Goal: Check status: Check status

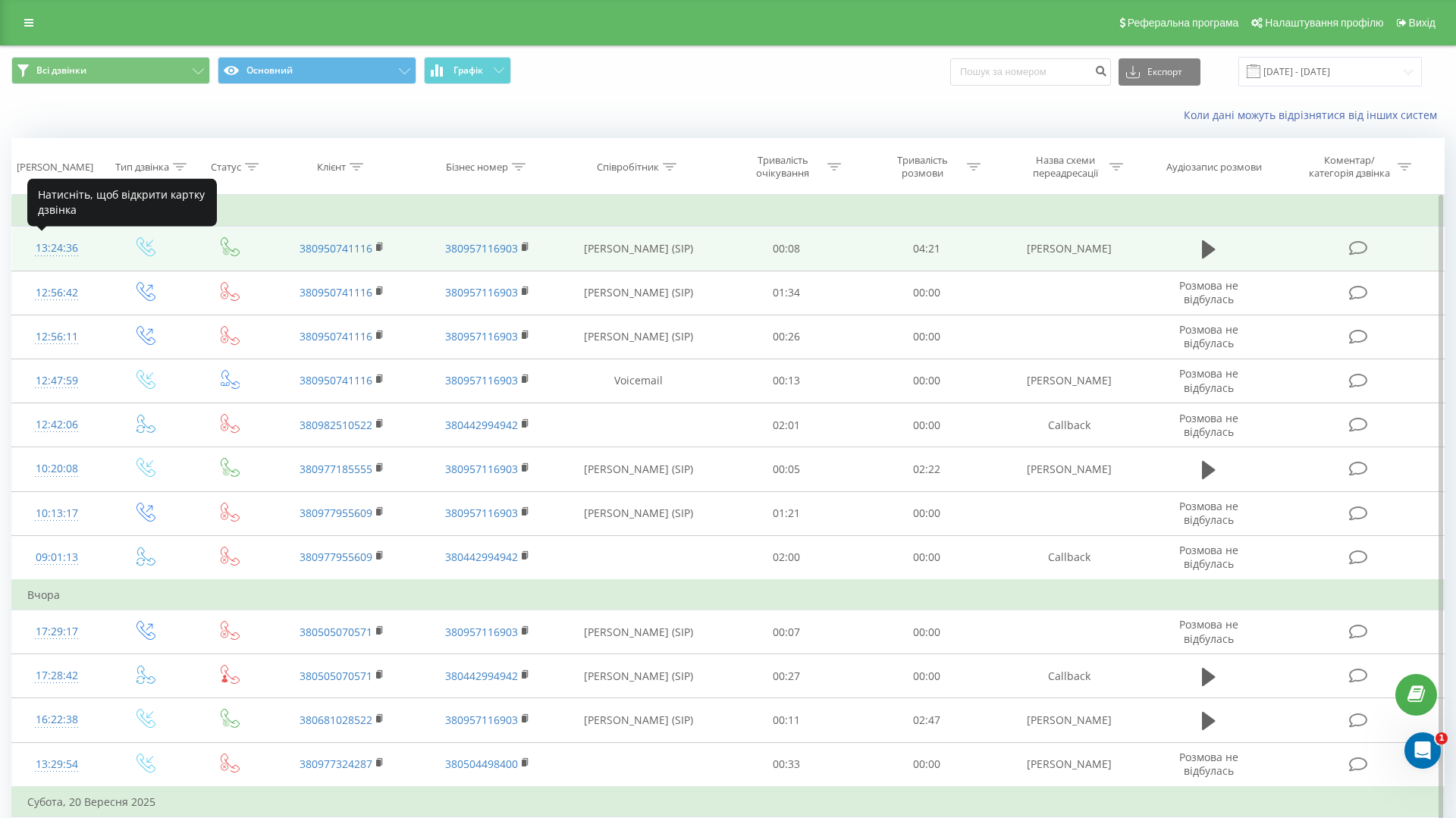
click at [72, 251] on div "13:24:36" at bounding box center [57, 249] width 59 height 30
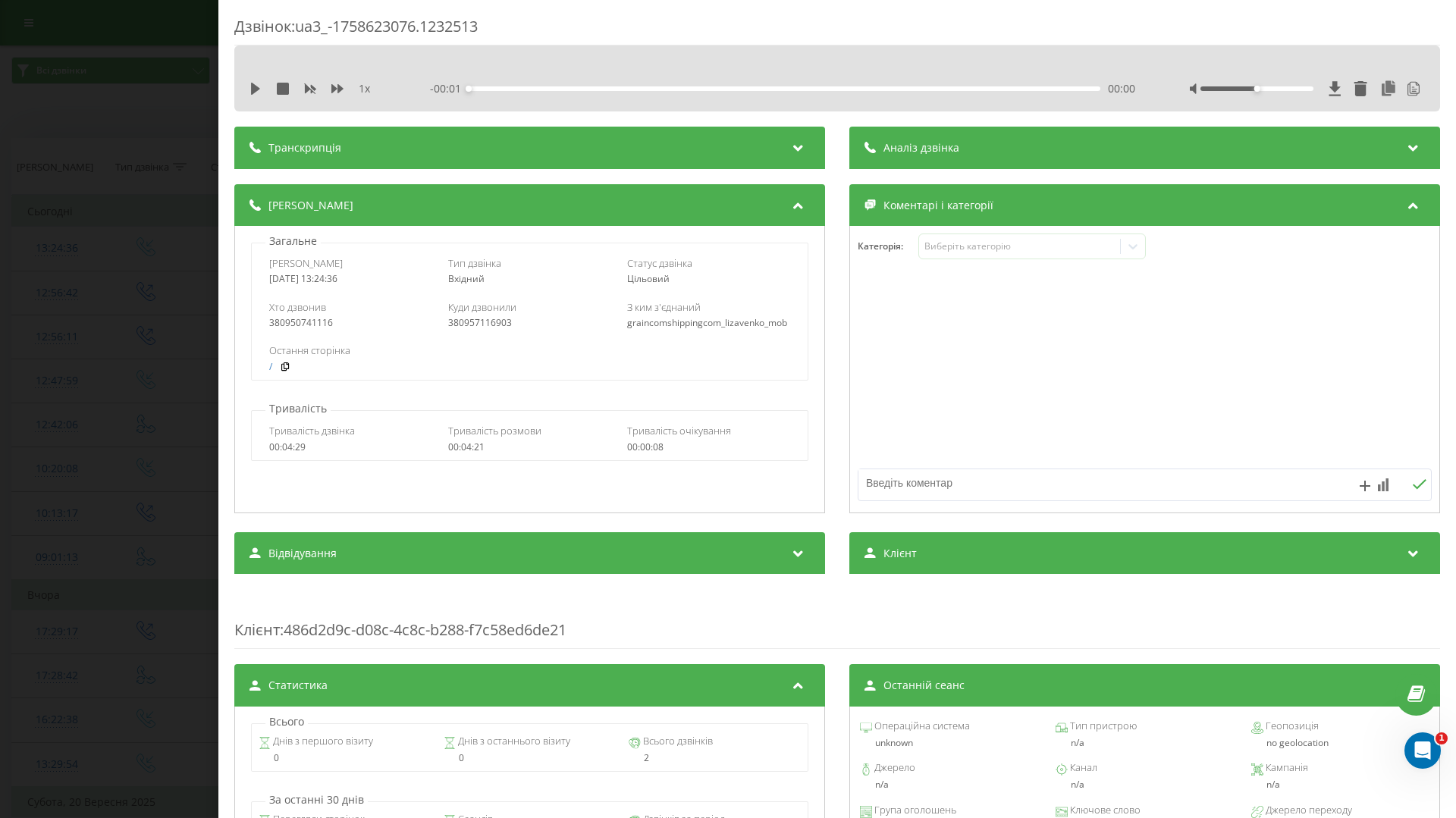
click at [502, 145] on div "Транскрипція" at bounding box center [530, 148] width 590 height 43
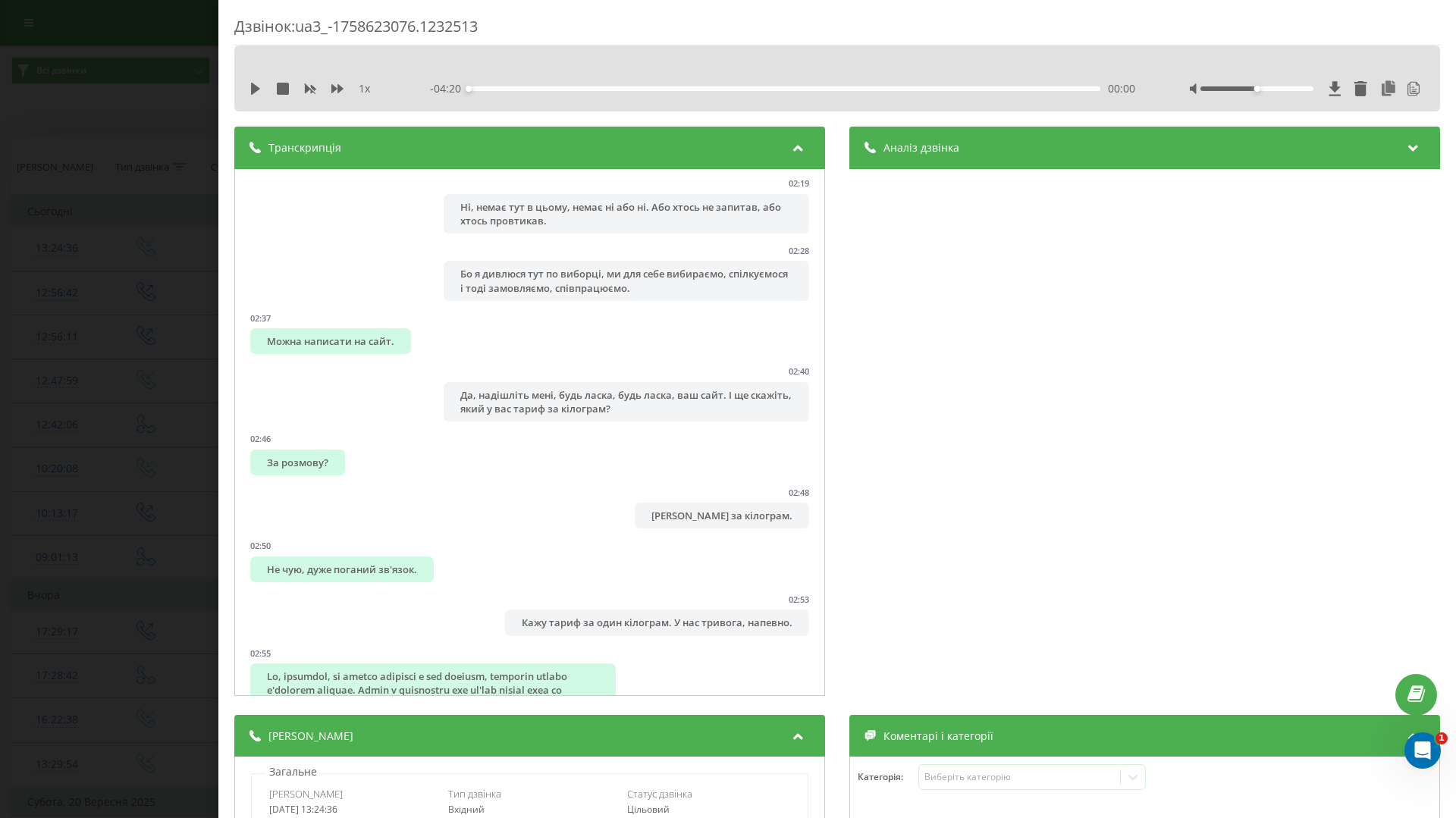
scroll to position [2597, 0]
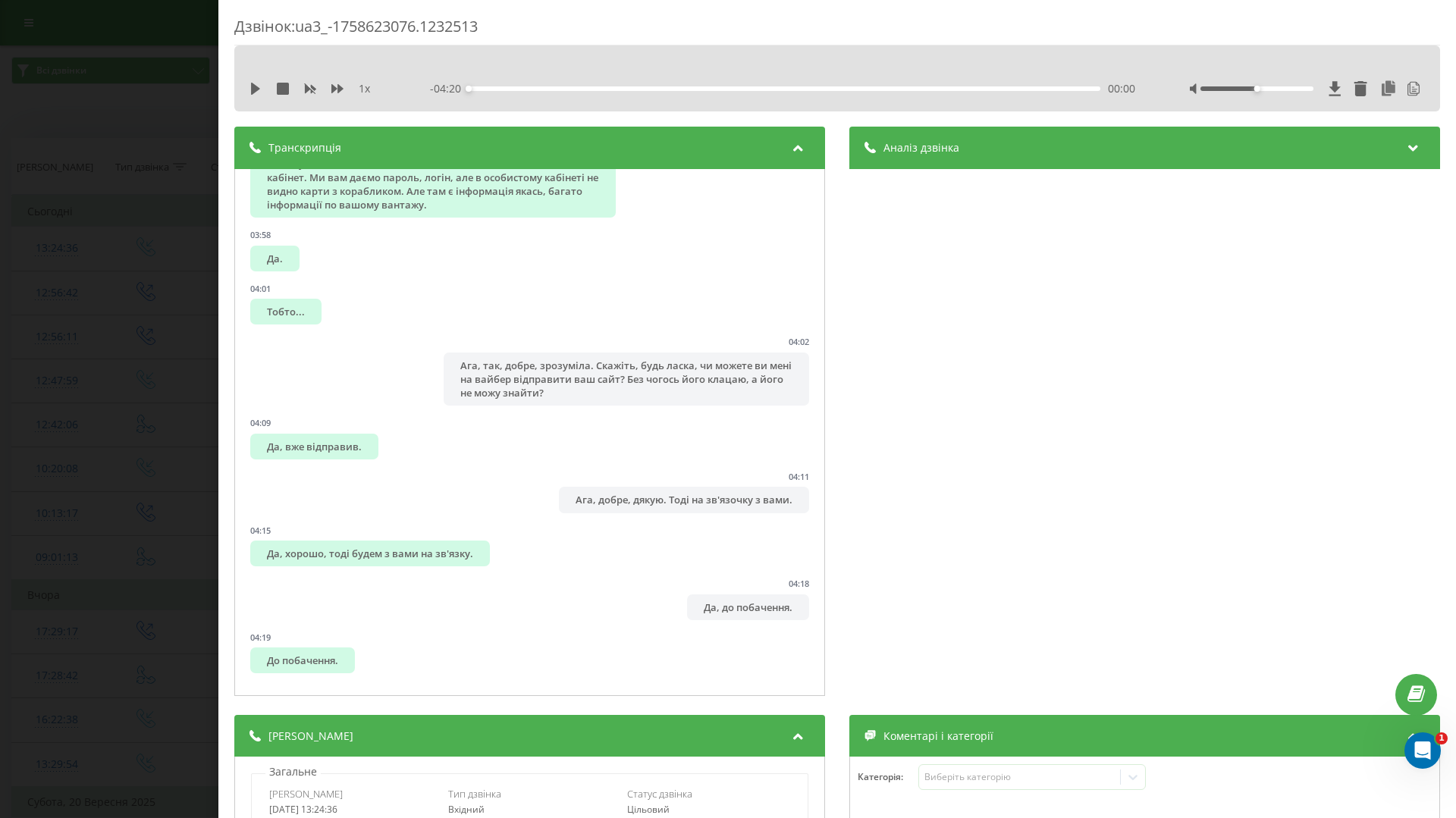
click at [1107, 156] on div "Аналіз дзвінка" at bounding box center [1144, 148] width 590 height 43
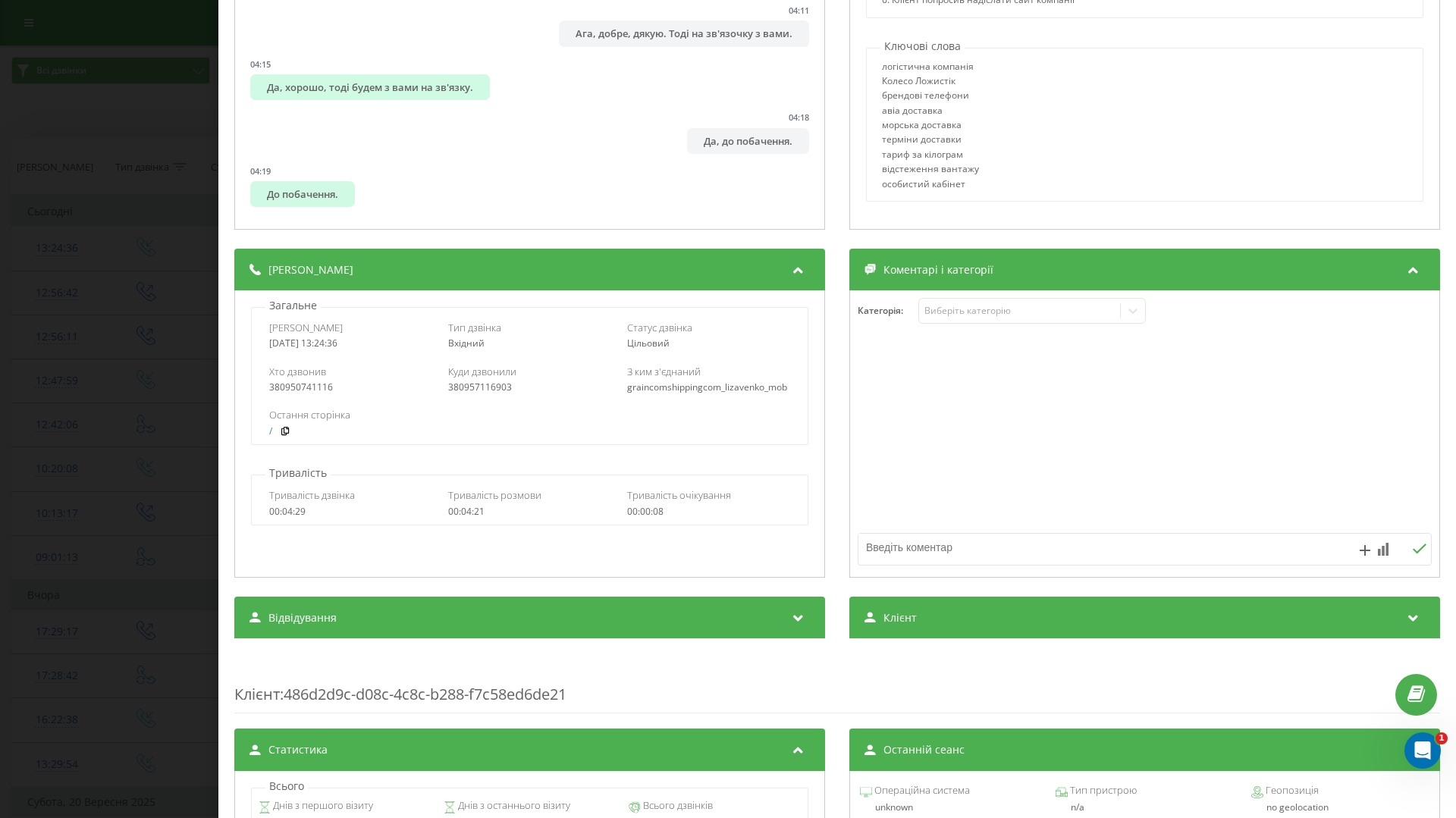
scroll to position [476, 0]
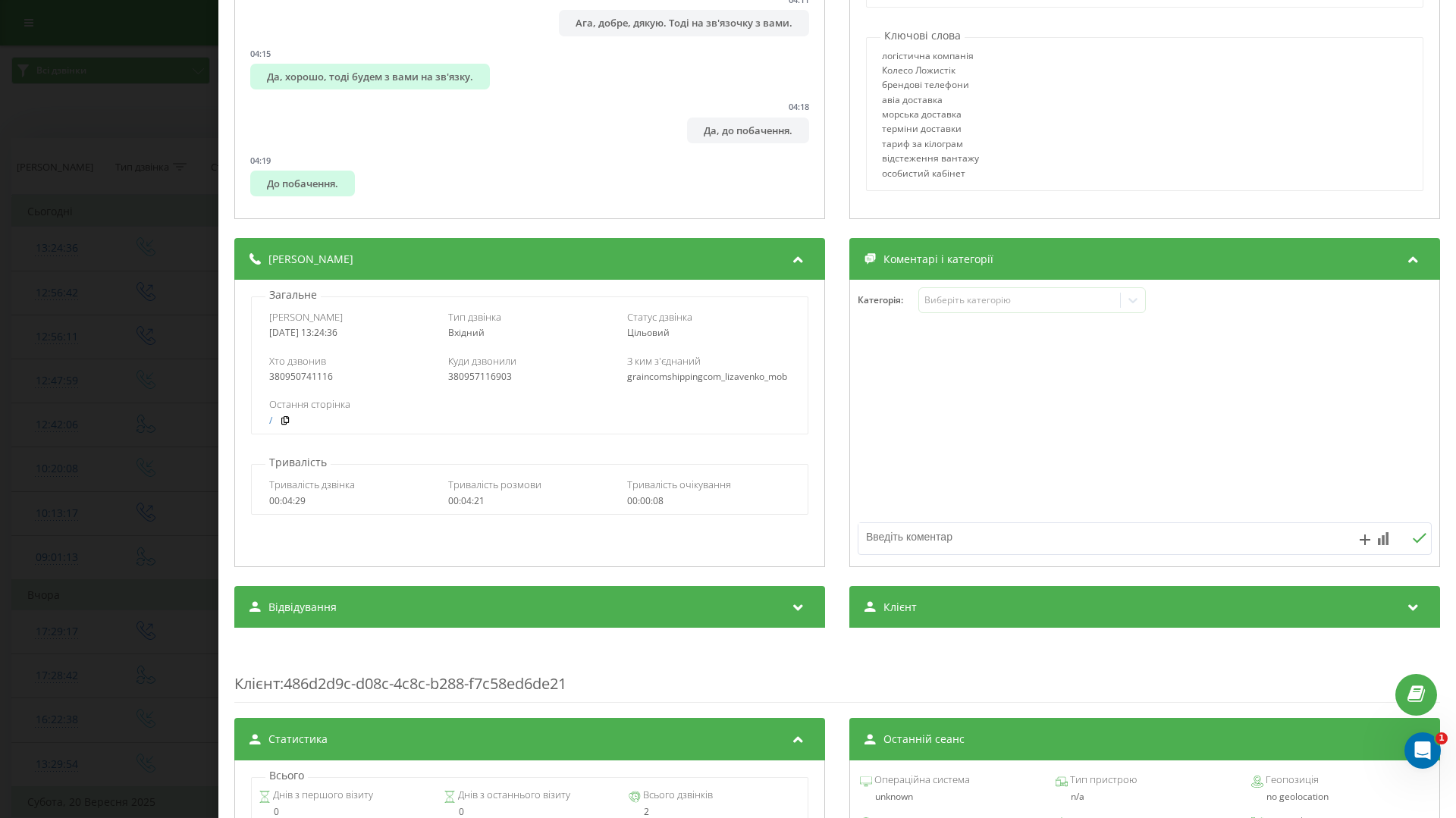
click at [154, 387] on div "Дзвінок : ua3_-1758623076.1232513 1 x - 04:20 00:00 00:00 Транскрипція 00:00 Ал…" at bounding box center [728, 409] width 1456 height 818
